Goal: Check status: Check status

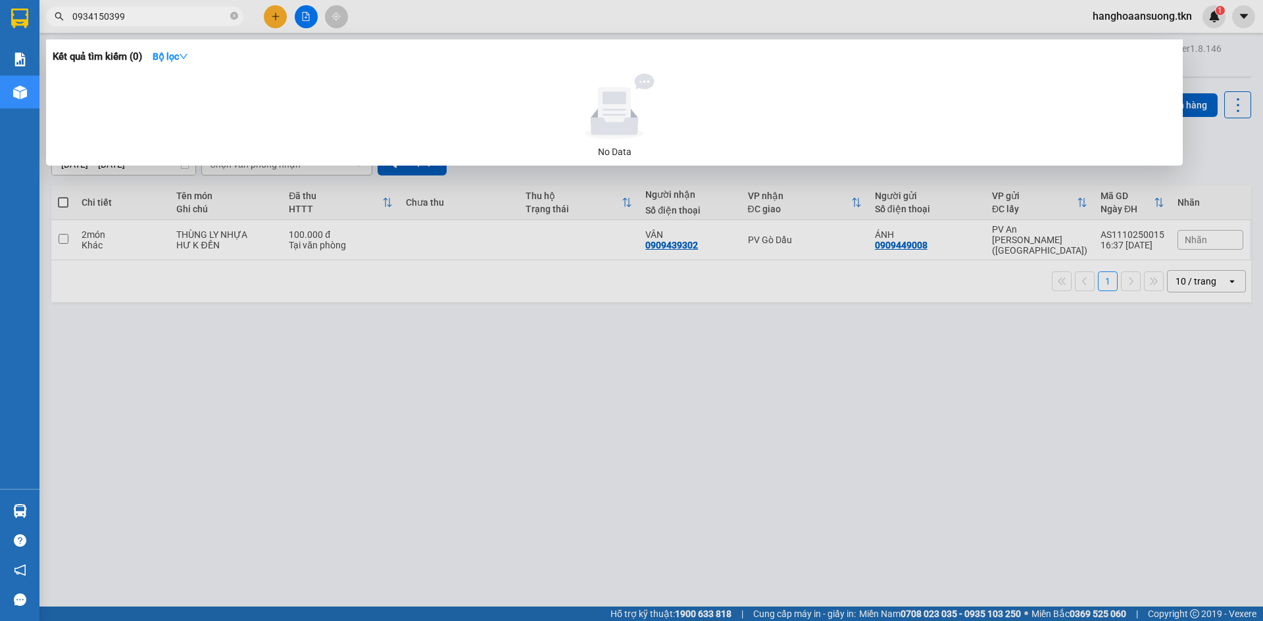
click at [548, 377] on div at bounding box center [631, 310] width 1263 height 621
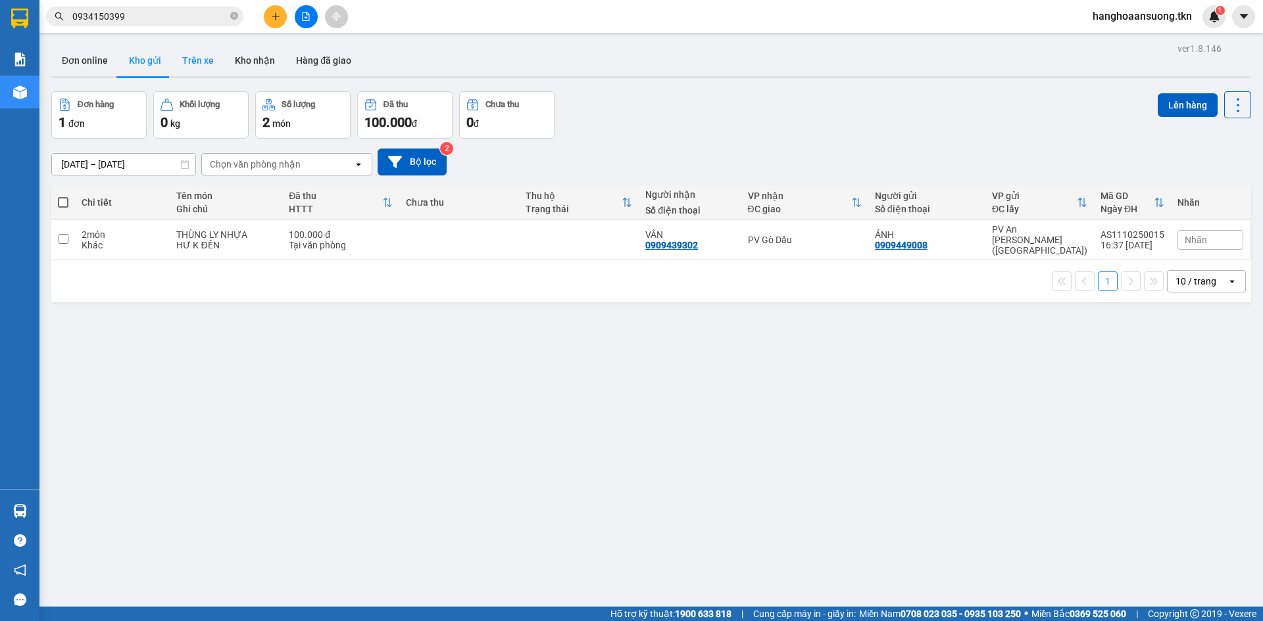
click at [197, 59] on button "Trên xe" at bounding box center [198, 61] width 53 height 32
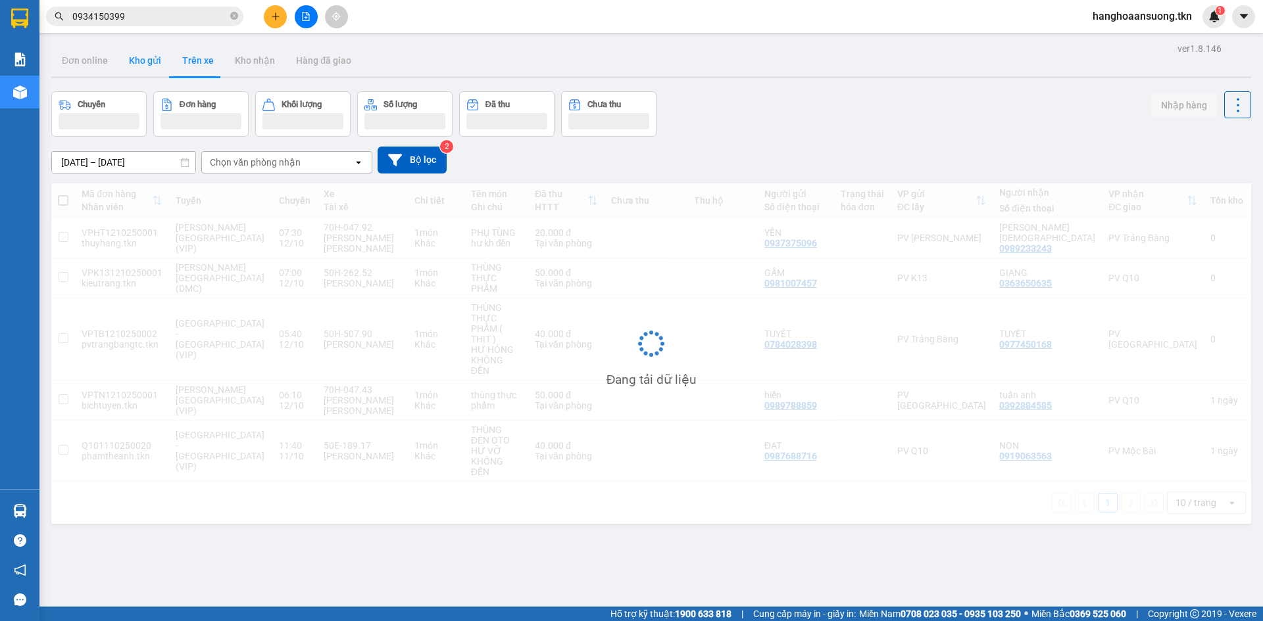
click at [143, 63] on button "Kho gửi" at bounding box center [144, 61] width 53 height 32
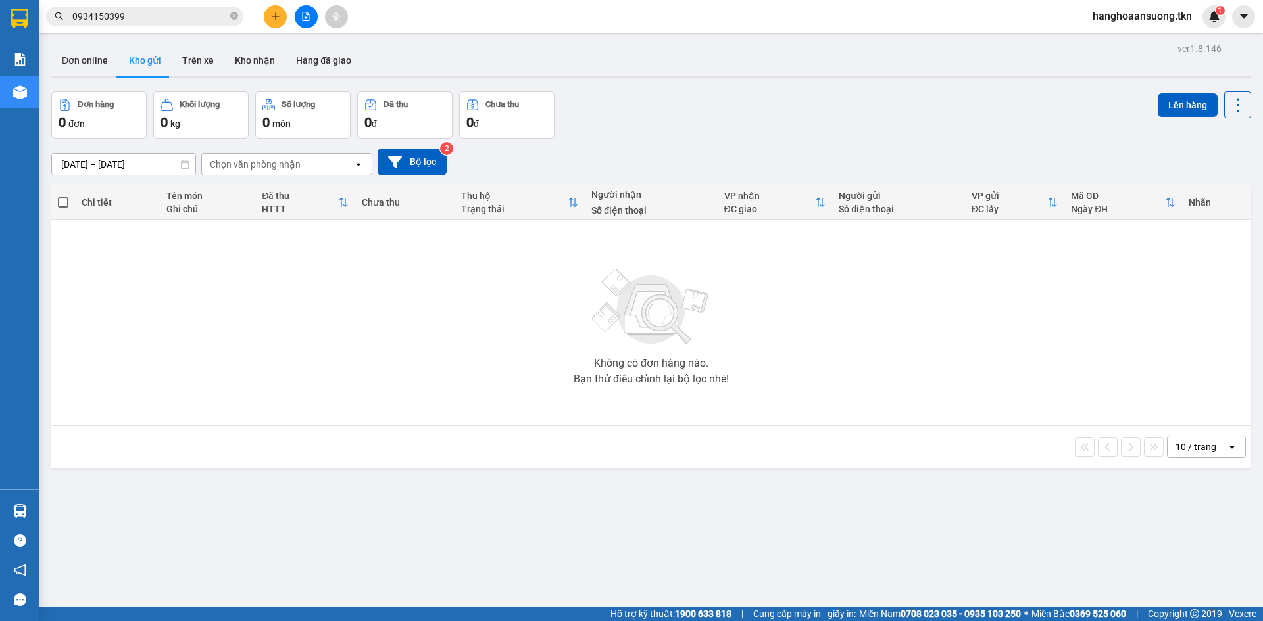
click at [165, 14] on input "0934150399" at bounding box center [149, 16] width 155 height 14
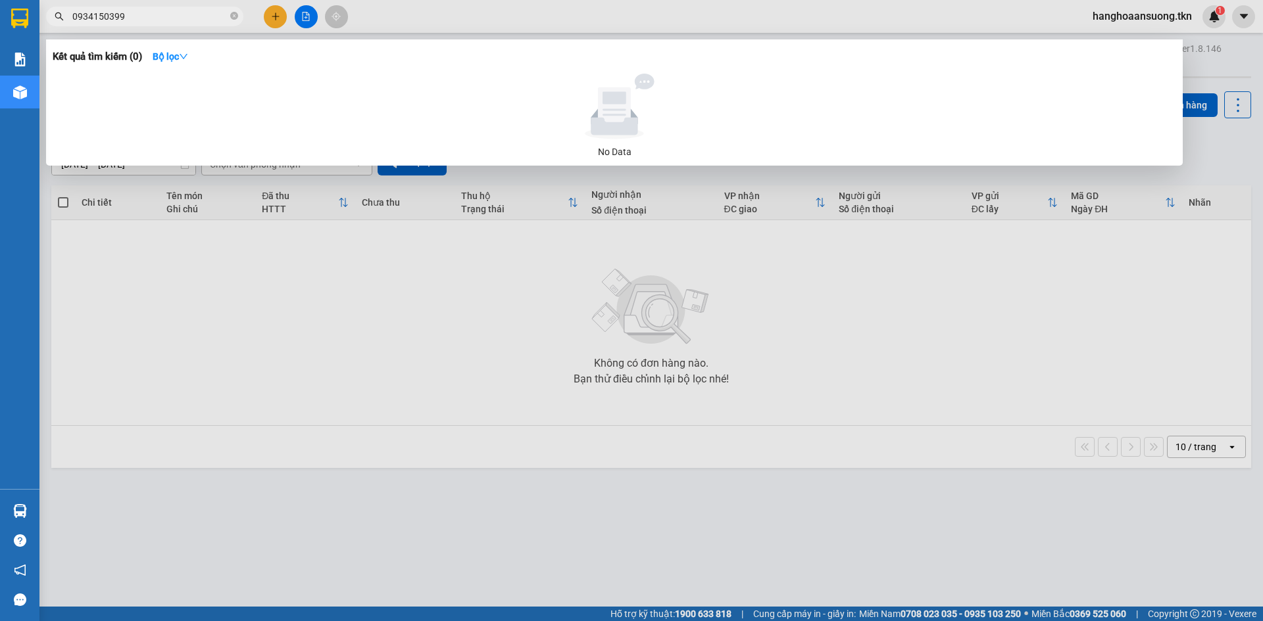
drag, startPoint x: 166, startPoint y: 14, endPoint x: 41, endPoint y: 24, distance: 124.7
click at [47, 24] on div "0934150399" at bounding box center [128, 17] width 256 height 20
click at [152, 12] on input "0902568250" at bounding box center [149, 16] width 155 height 14
drag, startPoint x: 140, startPoint y: 14, endPoint x: 0, endPoint y: 19, distance: 140.1
click at [21, 20] on section "Kết quả [PERSON_NAME] ( 0 ) Bộ lọc No Data 0902568250 hanghoaansuong.tkn 1 [PER…" at bounding box center [631, 310] width 1263 height 621
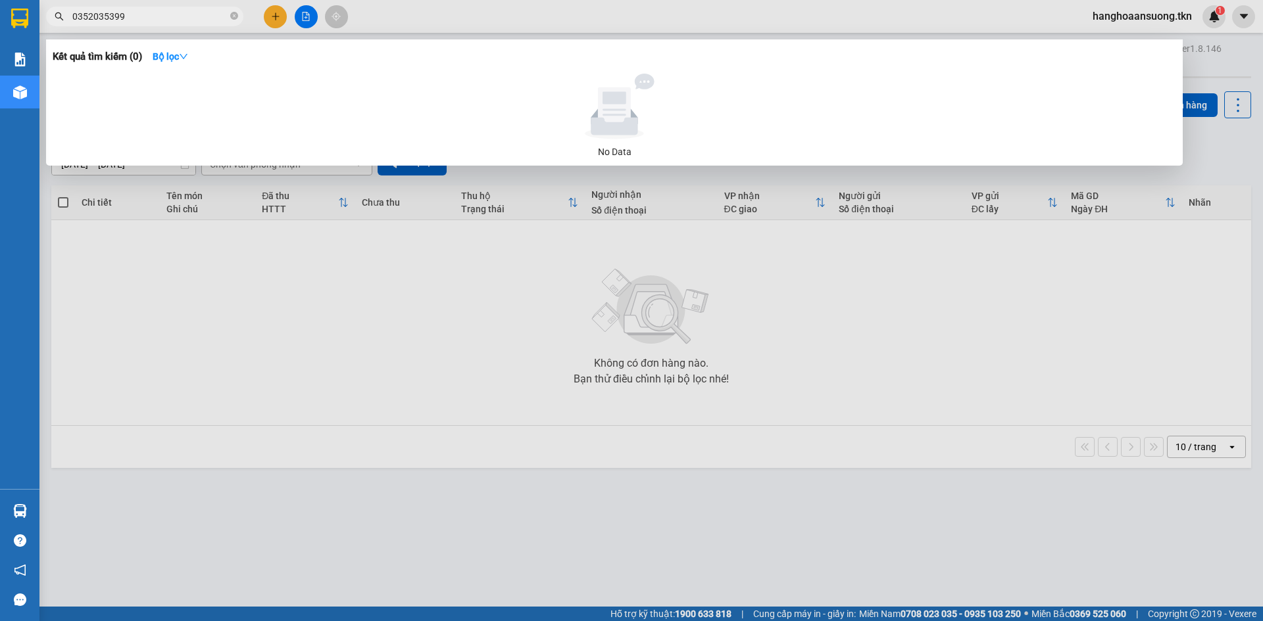
click at [147, 18] on input "0352035399" at bounding box center [149, 16] width 155 height 14
type input "0352035399"
click at [216, 345] on div at bounding box center [631, 310] width 1263 height 621
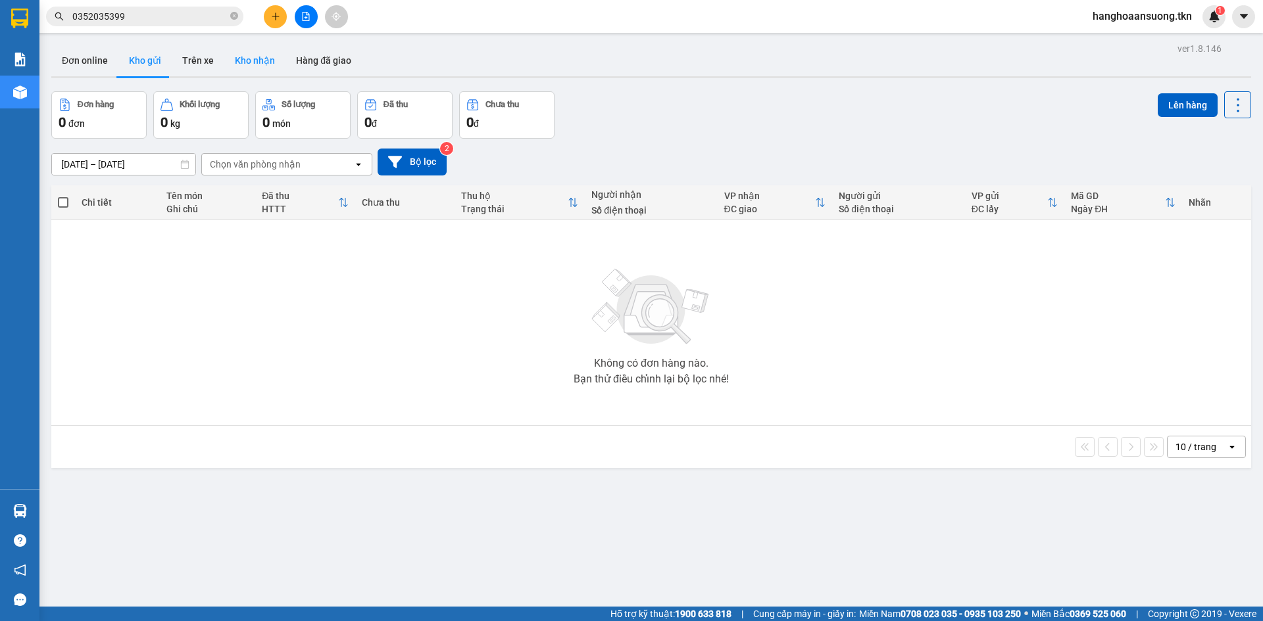
click at [257, 67] on button "Kho nhận" at bounding box center [254, 61] width 61 height 32
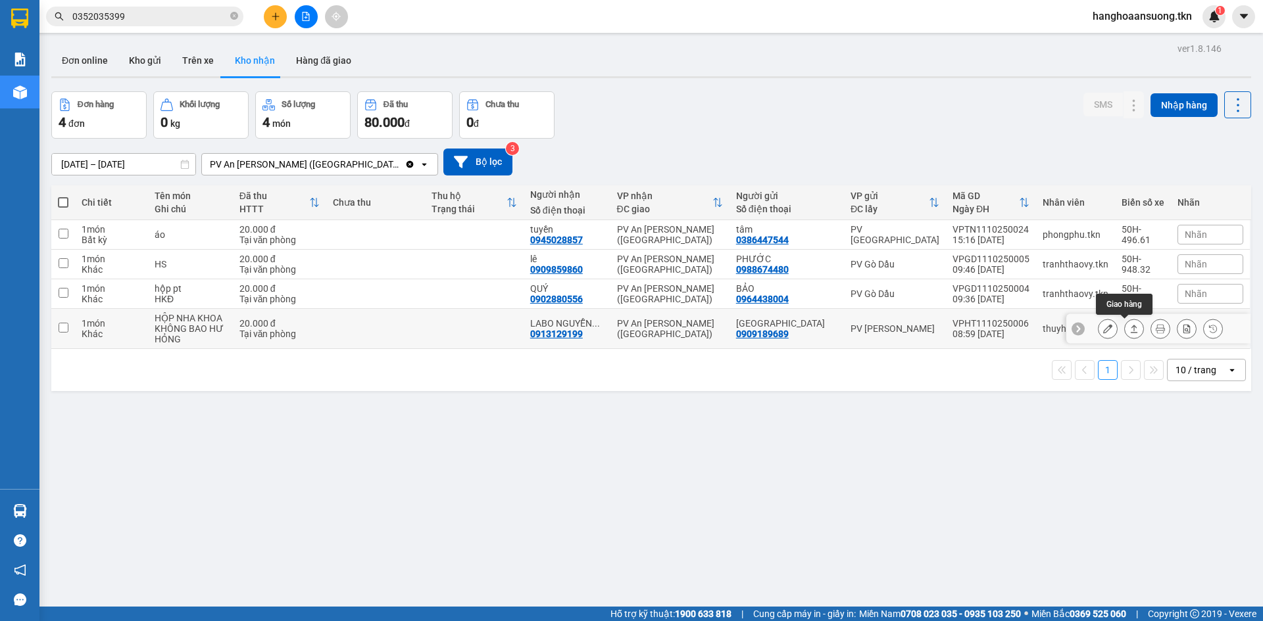
click at [1124, 325] on button at bounding box center [1133, 329] width 18 height 23
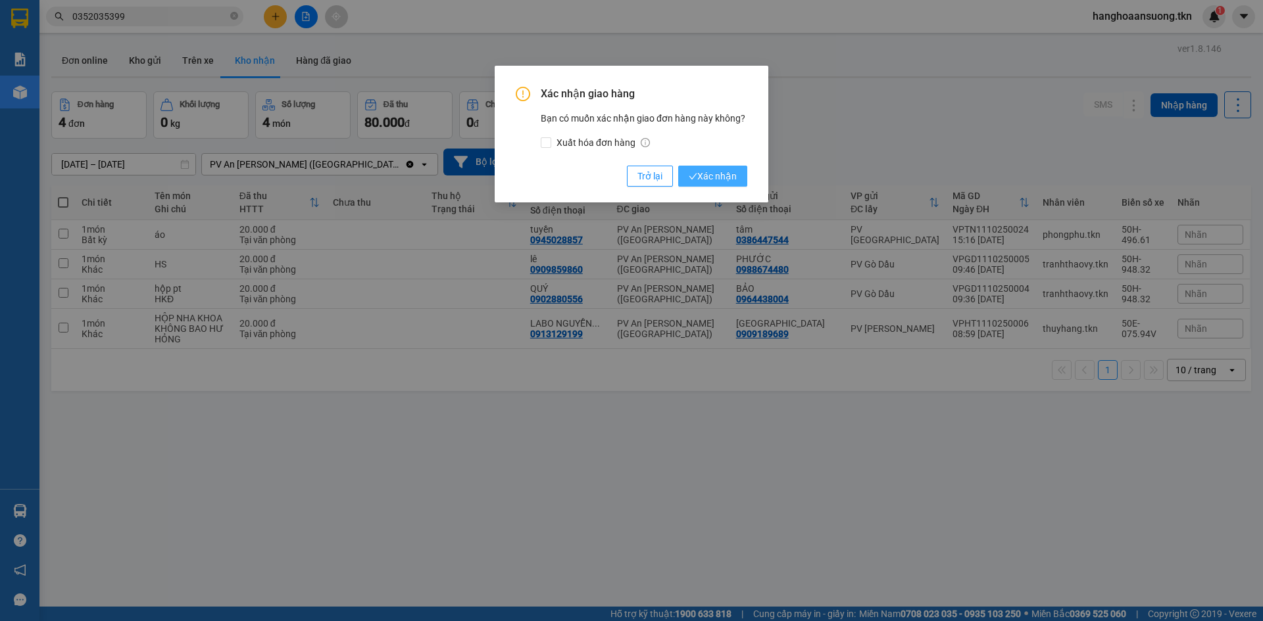
click at [713, 182] on span "Xác nhận" at bounding box center [712, 176] width 48 height 14
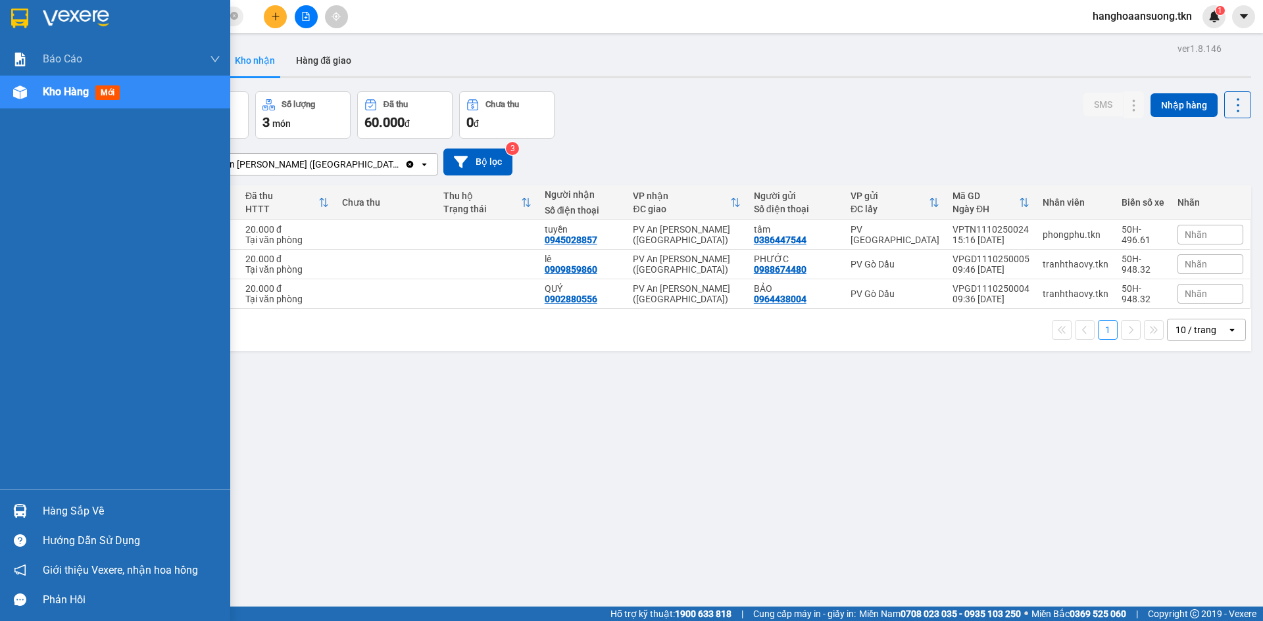
click at [28, 508] on div at bounding box center [20, 511] width 23 height 23
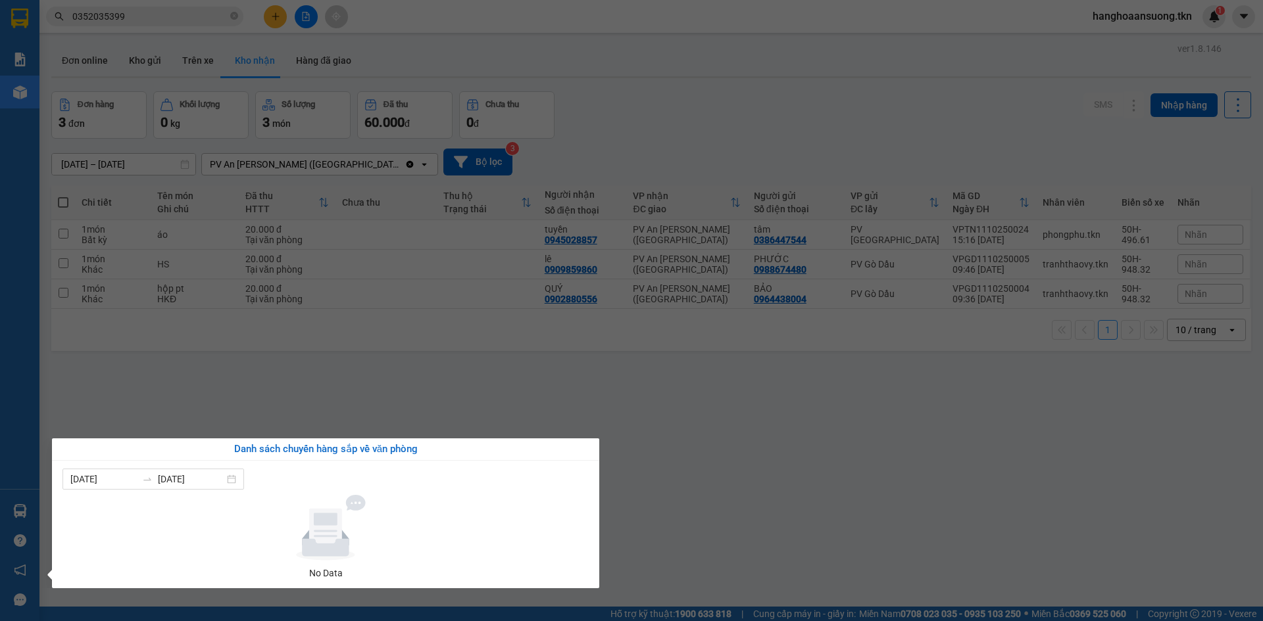
click at [599, 459] on div "Danh sách chuyến hàng sắp về văn phòng" at bounding box center [325, 450] width 547 height 22
click at [400, 395] on section "Kết quả [PERSON_NAME] ( 0 ) Bộ lọc No Data 0352035399 hanghoaansuong.tkn 1 [PER…" at bounding box center [631, 310] width 1263 height 621
